Goal: Information Seeking & Learning: Learn about a topic

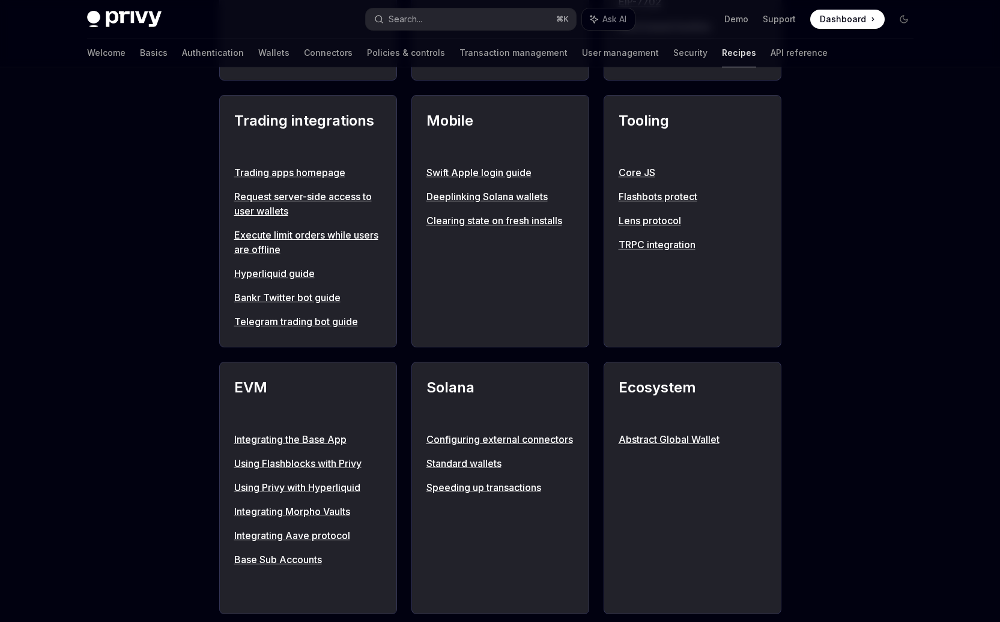
scroll to position [985, 0]
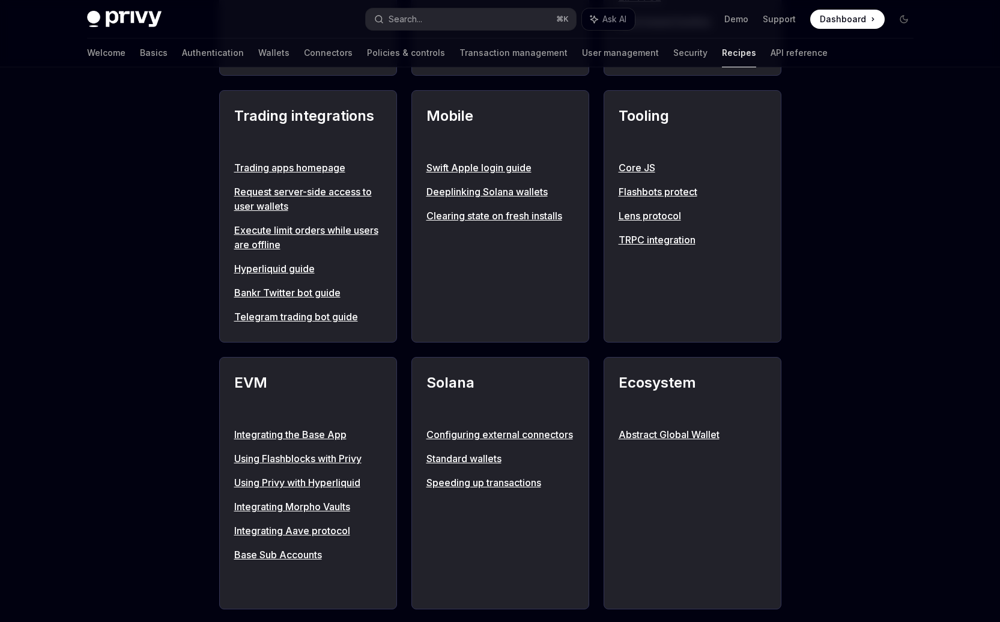
click at [344, 318] on link "Telegram trading bot guide" at bounding box center [308, 316] width 148 height 14
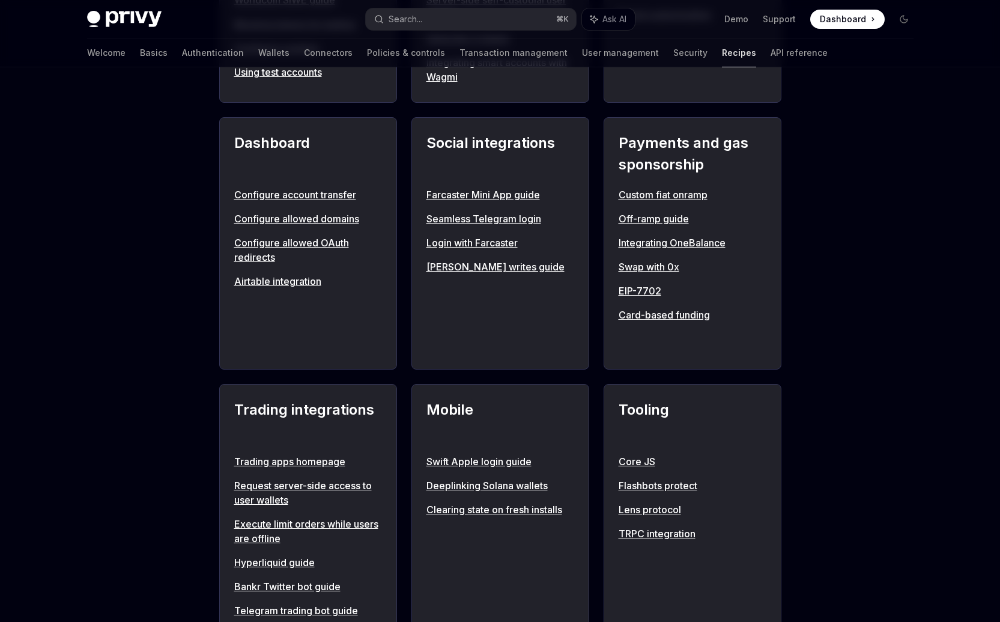
scroll to position [655, 0]
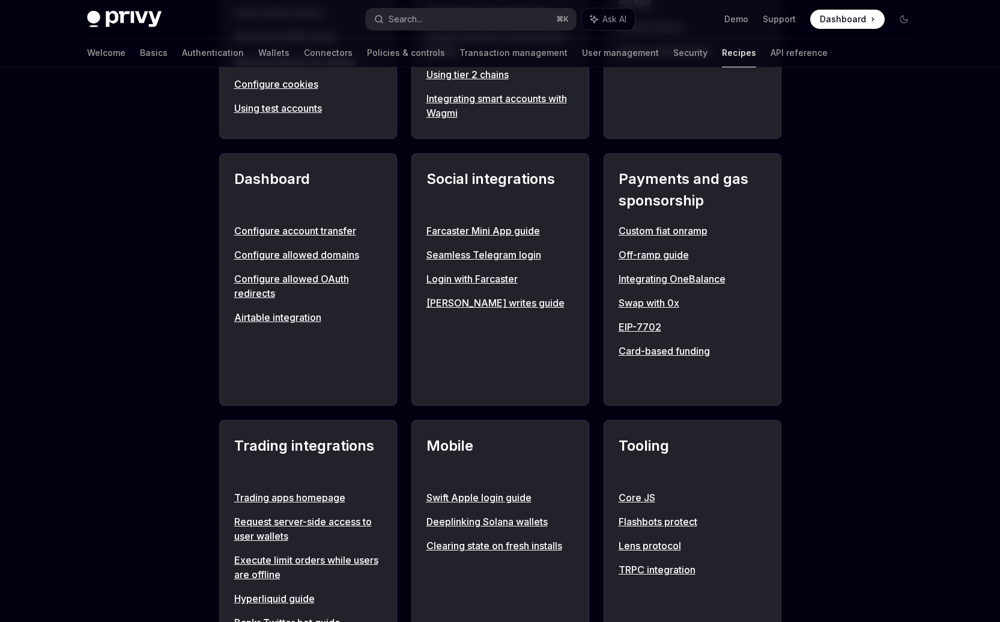
click at [658, 542] on link "Lens protocol" at bounding box center [693, 545] width 148 height 14
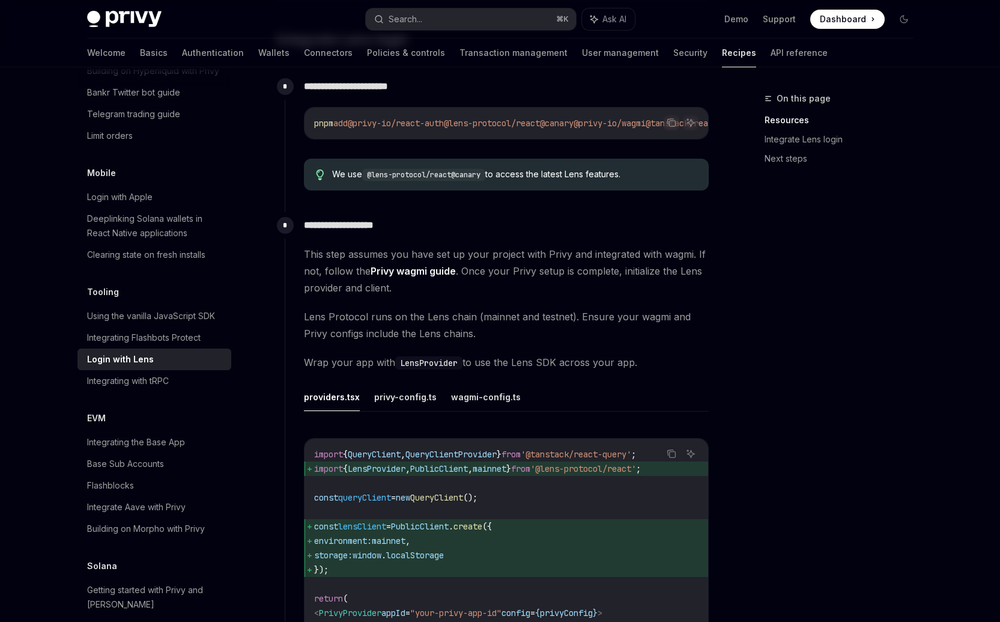
scroll to position [546, 0]
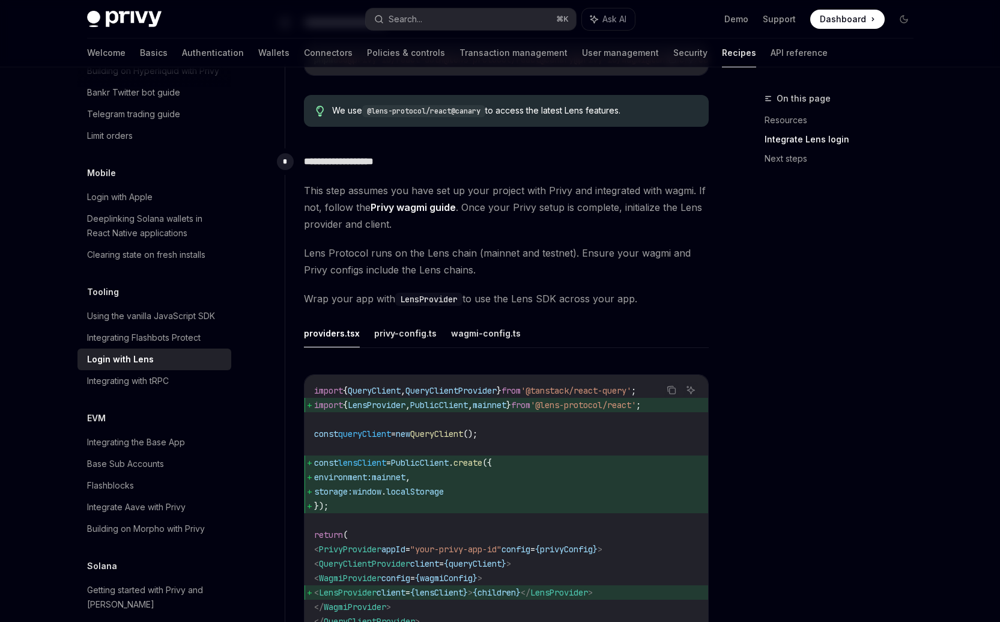
click at [148, 348] on link "Login with Lens" at bounding box center [154, 359] width 154 height 22
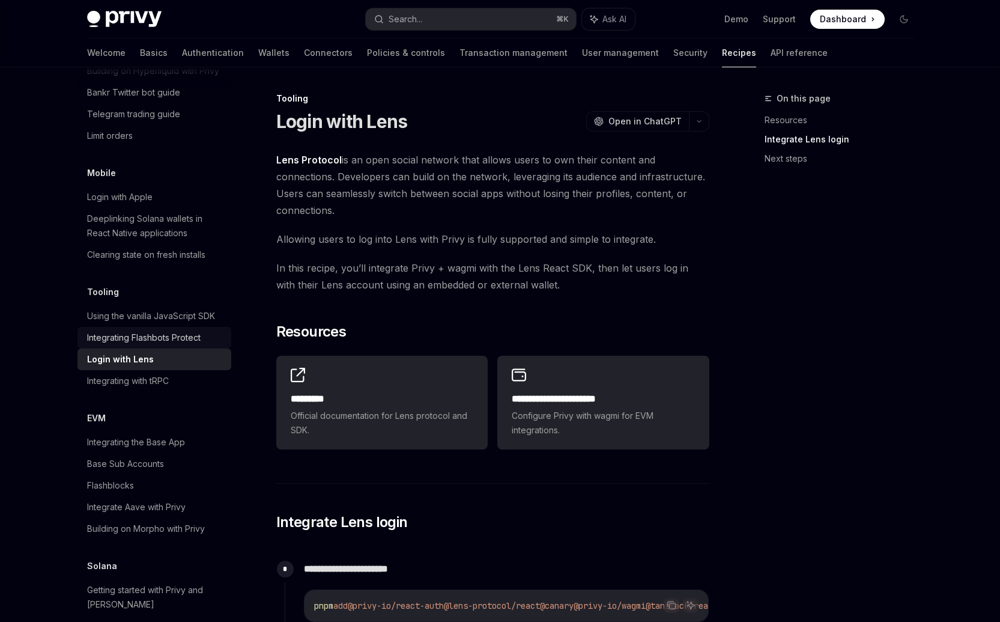
click at [150, 330] on div "Integrating Flashbots Protect" at bounding box center [144, 337] width 114 height 14
click at [135, 330] on div "Integrating Flashbots Protect" at bounding box center [144, 337] width 114 height 14
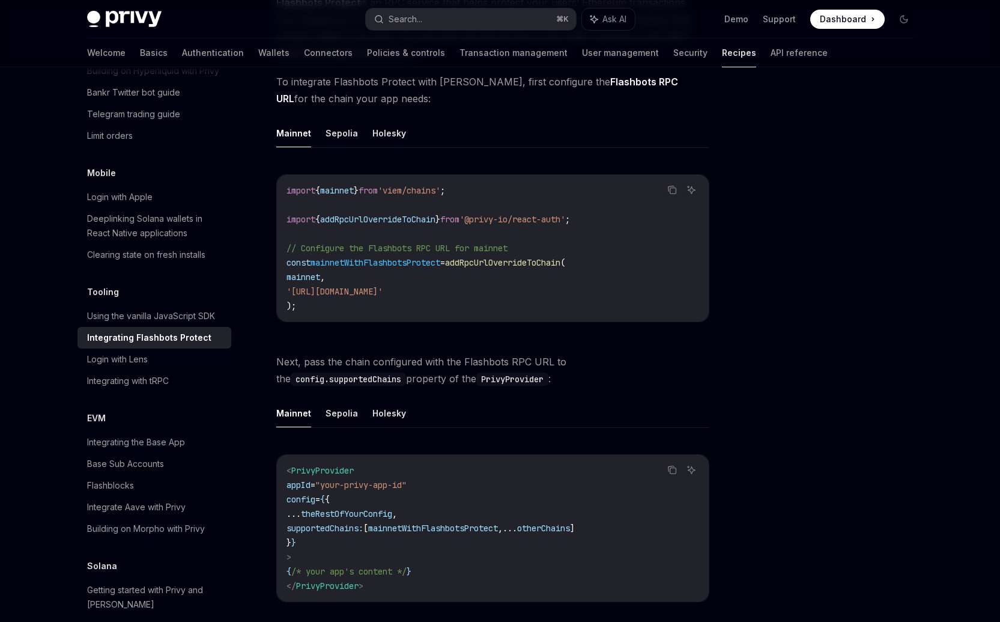
scroll to position [113, 0]
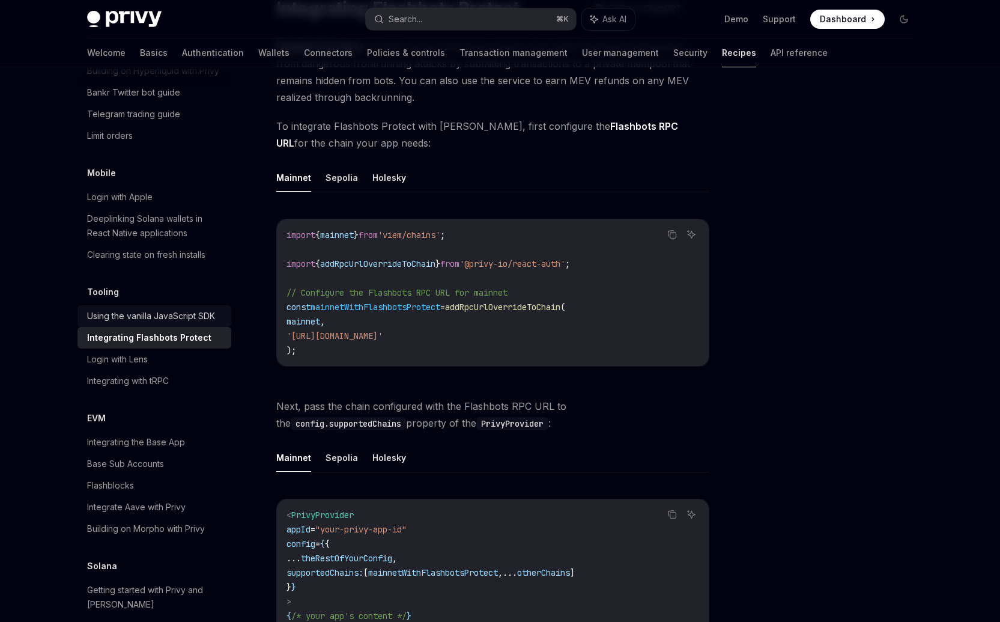
click at [160, 309] on div "Using the vanilla JavaScript SDK" at bounding box center [151, 316] width 128 height 14
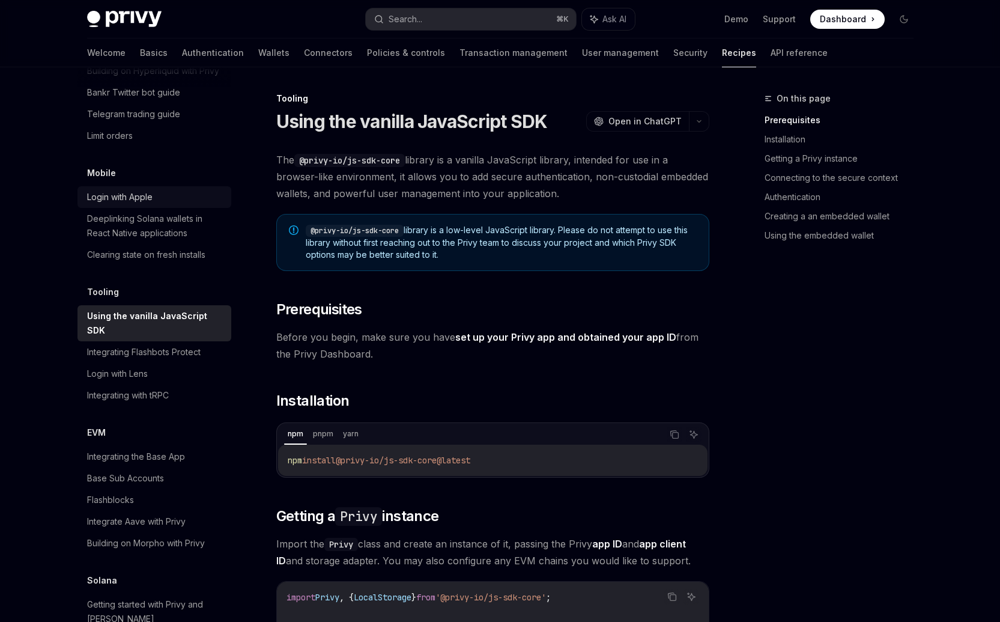
click at [144, 190] on div "Login with Apple" at bounding box center [119, 197] width 65 height 14
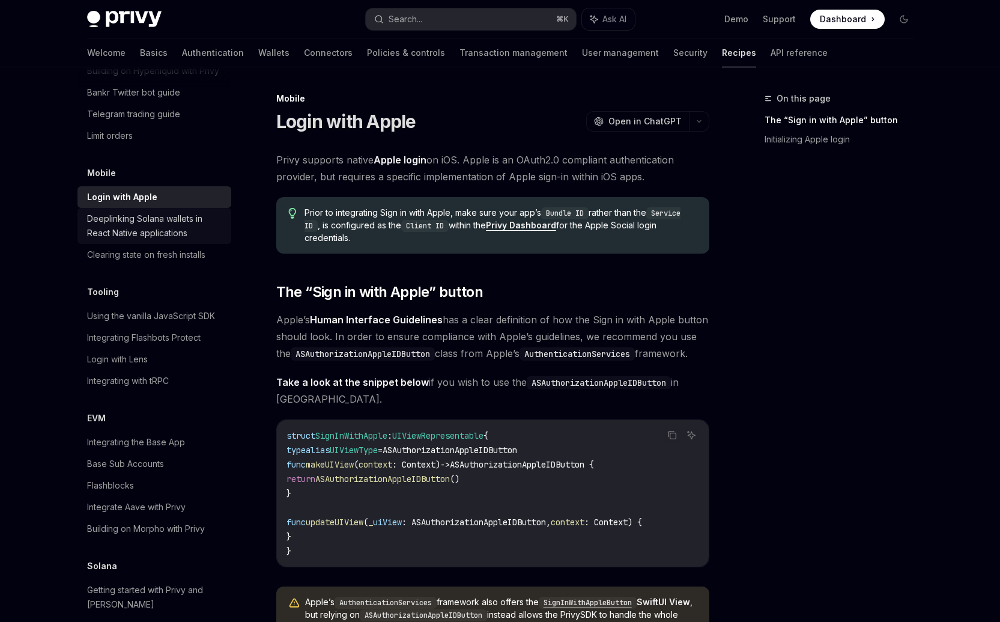
click at [190, 211] on div "Deeplinking Solana wallets in React Native applications" at bounding box center [155, 225] width 137 height 29
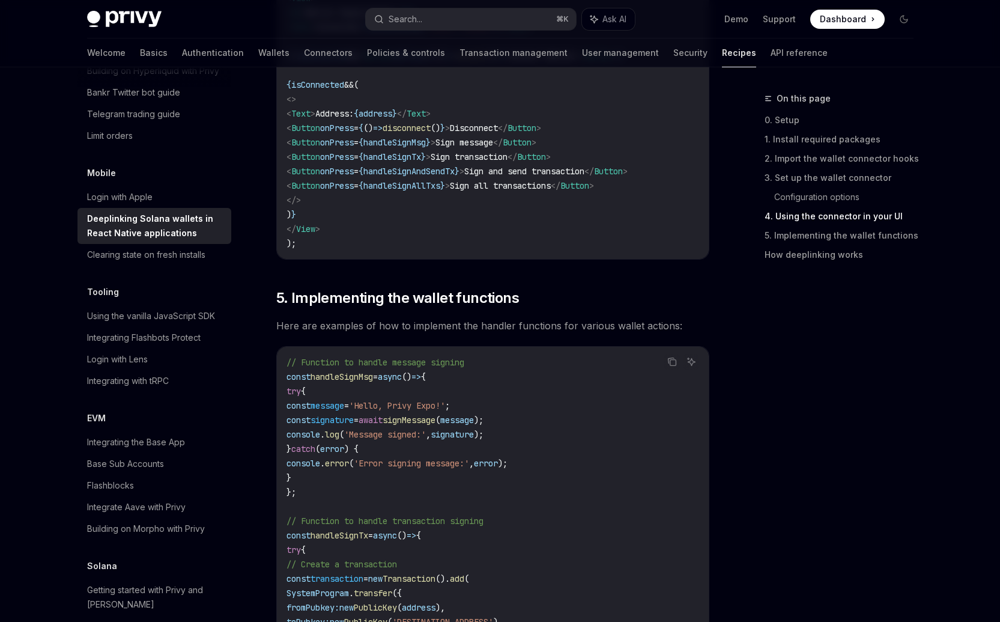
scroll to position [1454, 0]
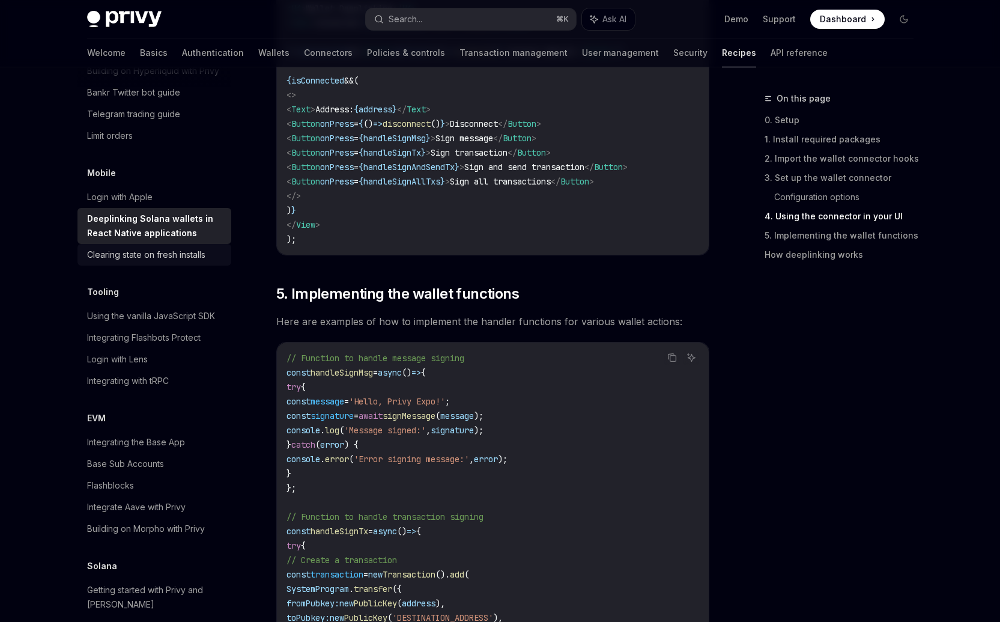
click at [161, 249] on link "Clearing state on fresh installs" at bounding box center [154, 255] width 154 height 22
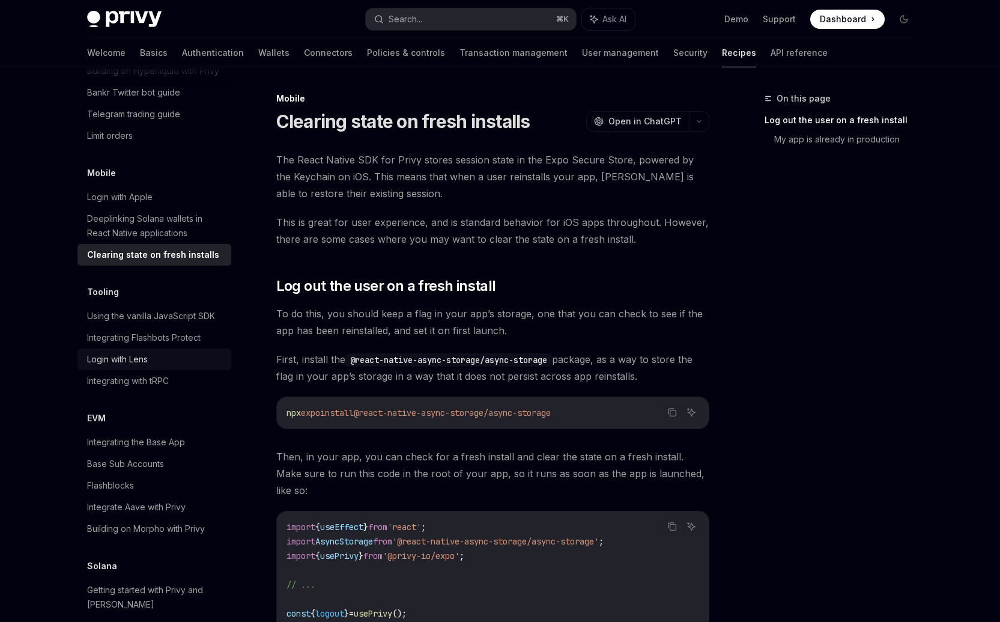
click at [137, 352] on div "Login with Lens" at bounding box center [117, 359] width 61 height 14
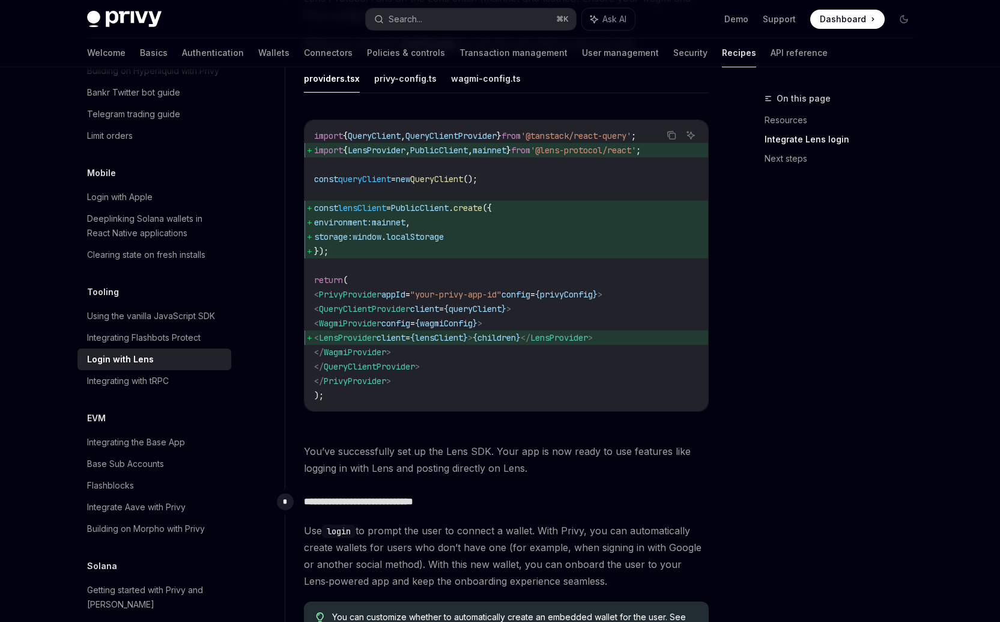
scroll to position [882, 0]
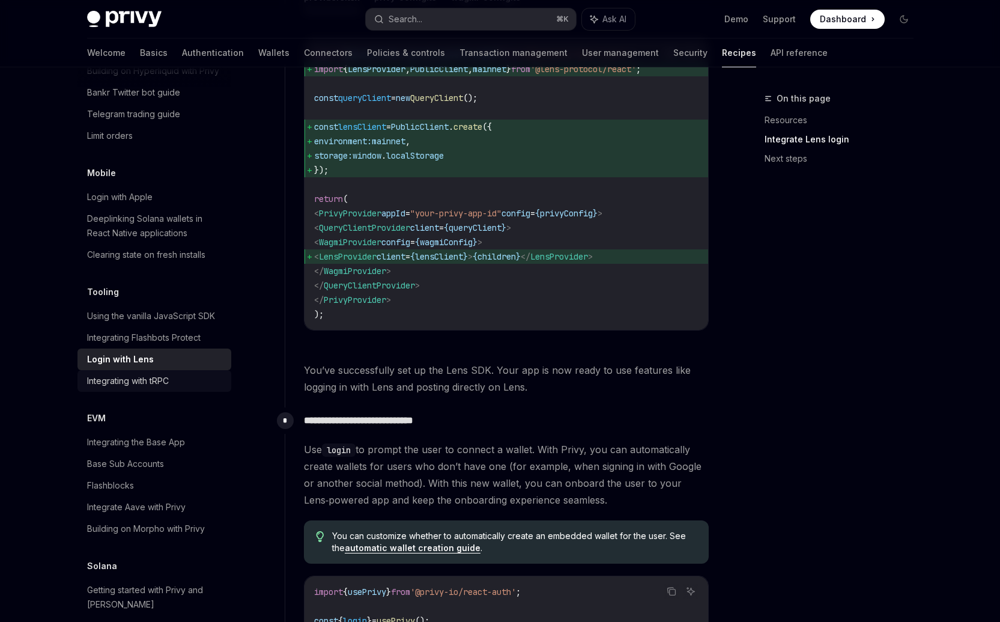
click at [156, 374] on div "Integrating with tRPC" at bounding box center [128, 381] width 82 height 14
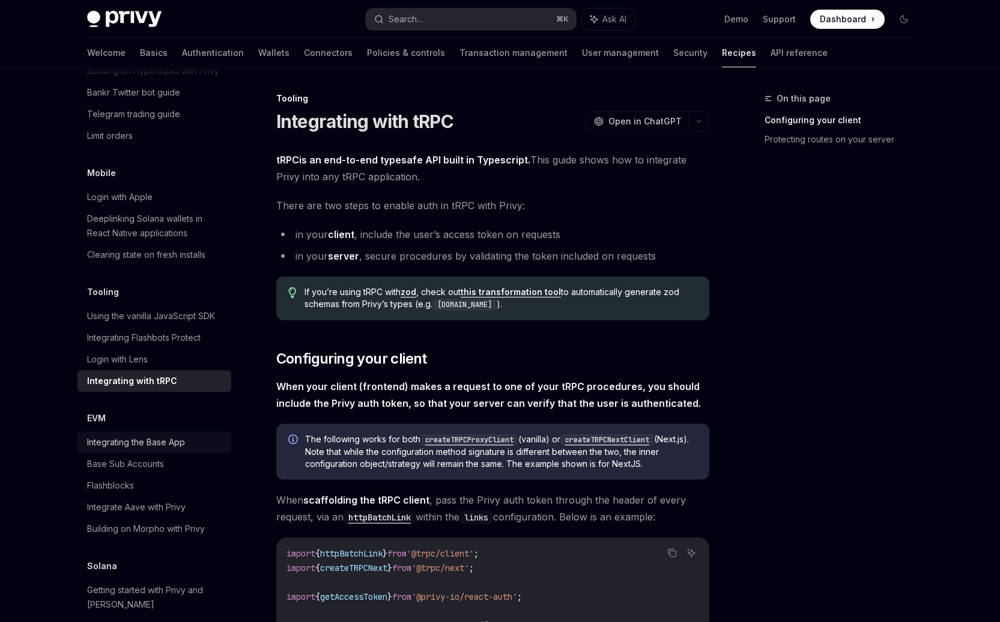
click at [153, 435] on div "Integrating the Base App" at bounding box center [136, 442] width 98 height 14
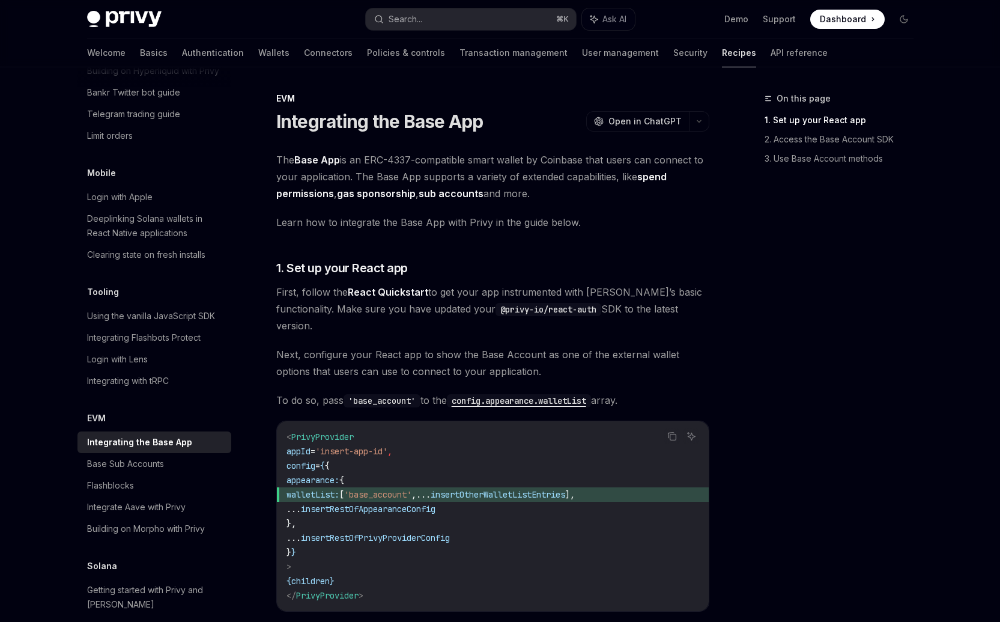
scroll to position [434, 0]
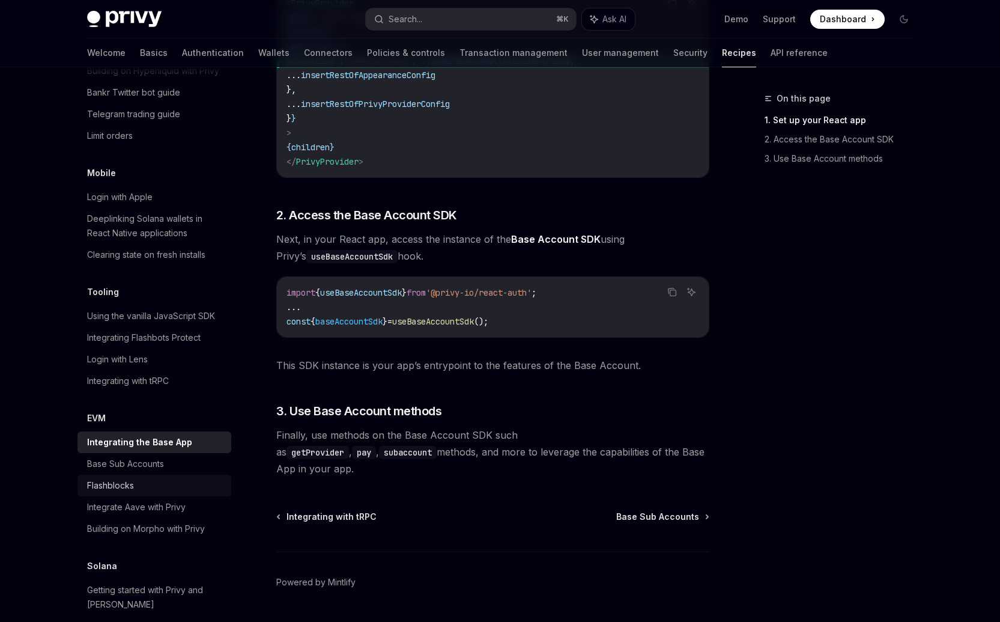
click at [121, 478] on div "Flashblocks" at bounding box center [110, 485] width 47 height 14
type textarea "*"
